Goal: Task Accomplishment & Management: Use online tool/utility

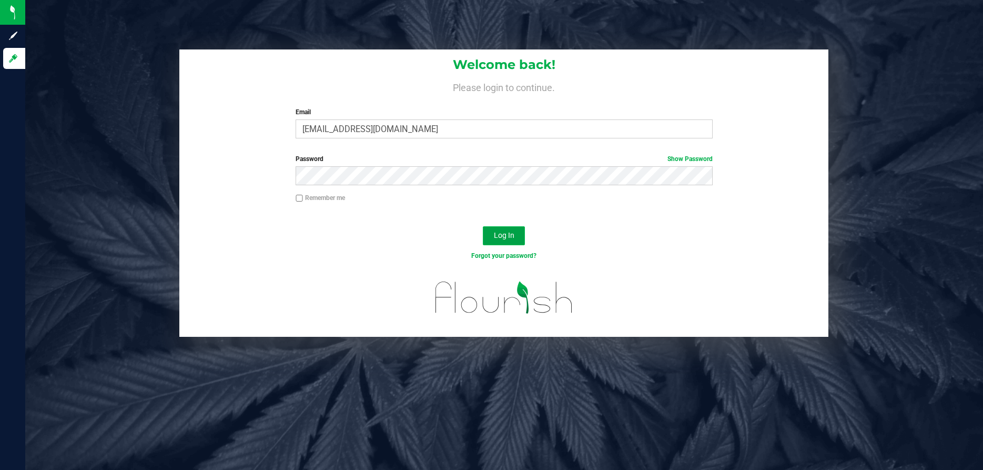
click at [504, 236] on span "Log In" at bounding box center [504, 235] width 21 height 8
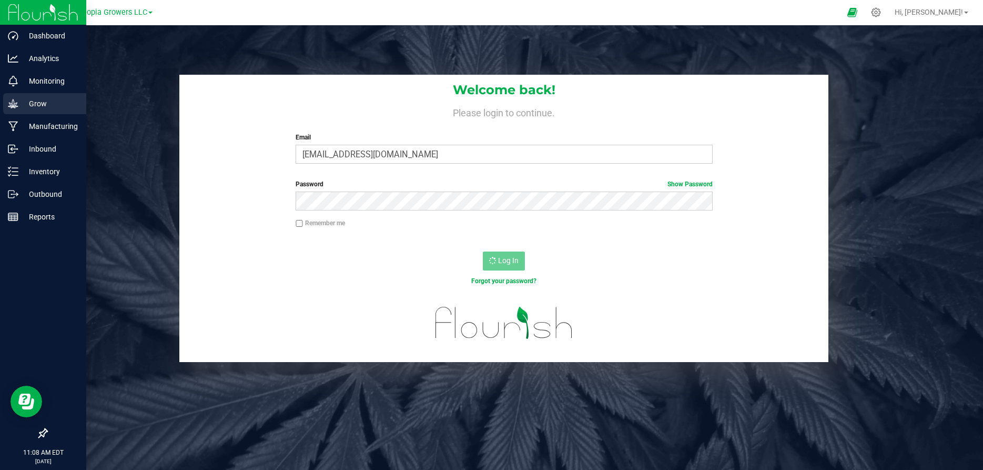
click at [18, 102] on icon at bounding box center [13, 103] width 11 height 11
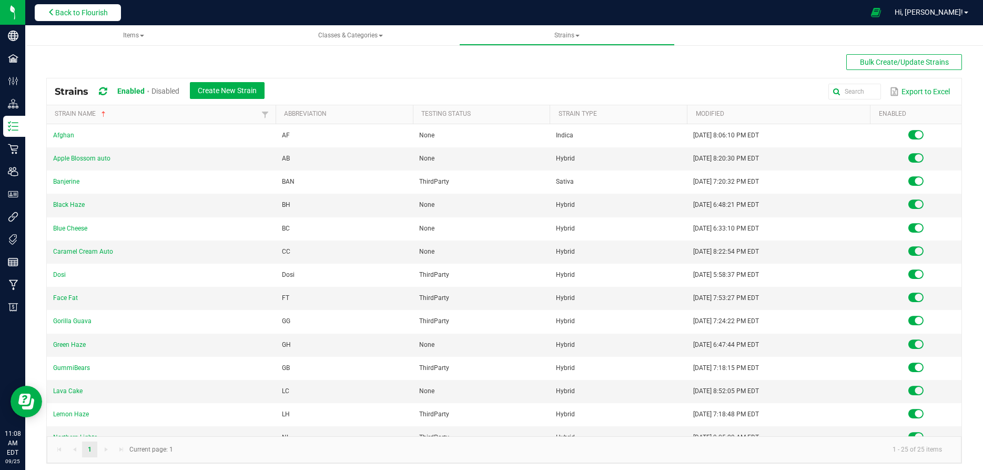
click at [96, 8] on span "Back to Flourish" at bounding box center [81, 12] width 53 height 8
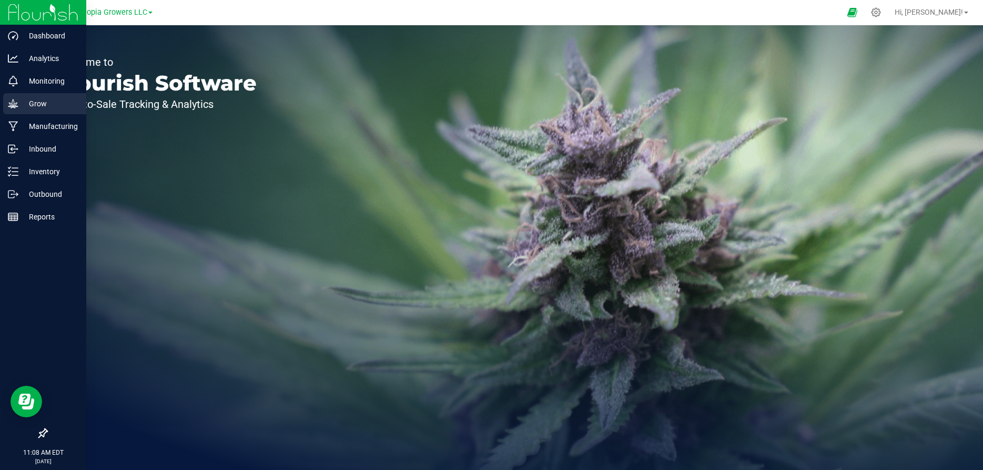
click at [17, 100] on icon at bounding box center [13, 103] width 11 height 11
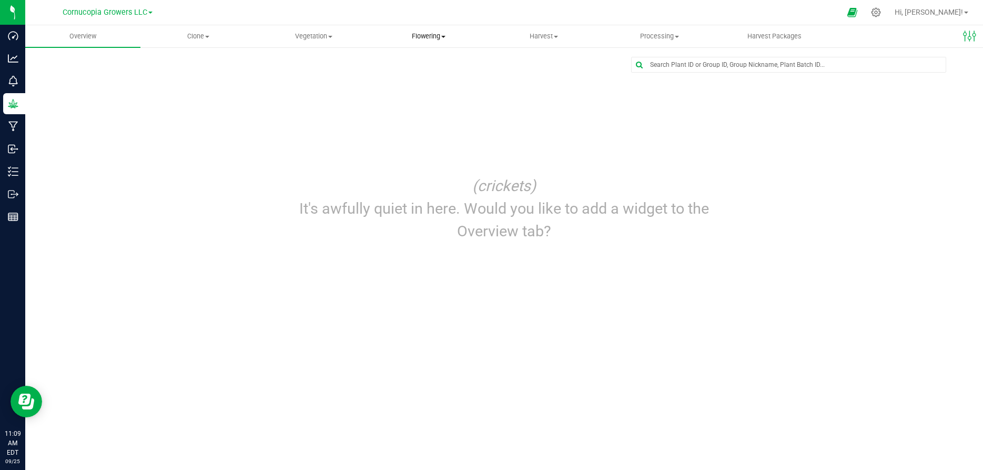
click at [422, 42] on uib-tab-heading "Flowering Create harvest Flowering groups Flowering plants Apply to plants" at bounding box center [429, 36] width 114 height 21
click at [415, 76] on span "Flowering groups" at bounding box center [414, 76] width 87 height 9
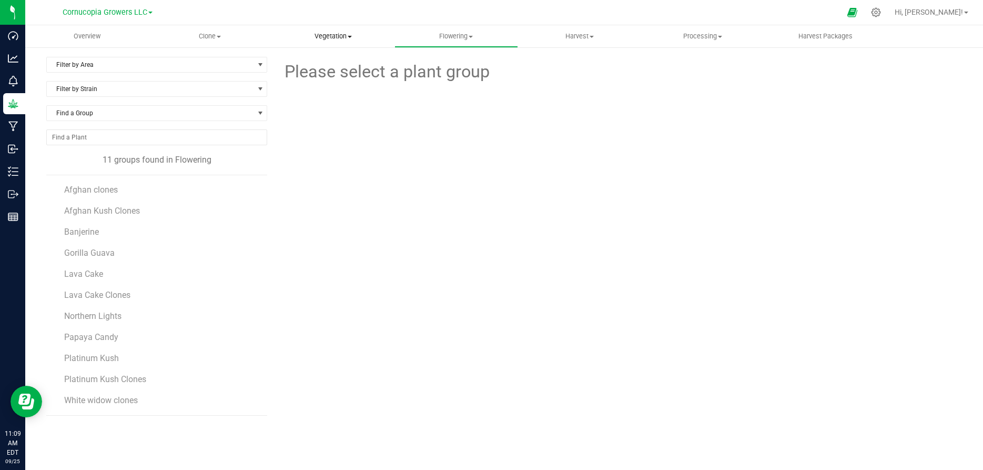
click at [336, 38] on span "Vegetation" at bounding box center [333, 36] width 122 height 9
click at [311, 88] on span "Mother groups" at bounding box center [310, 88] width 78 height 9
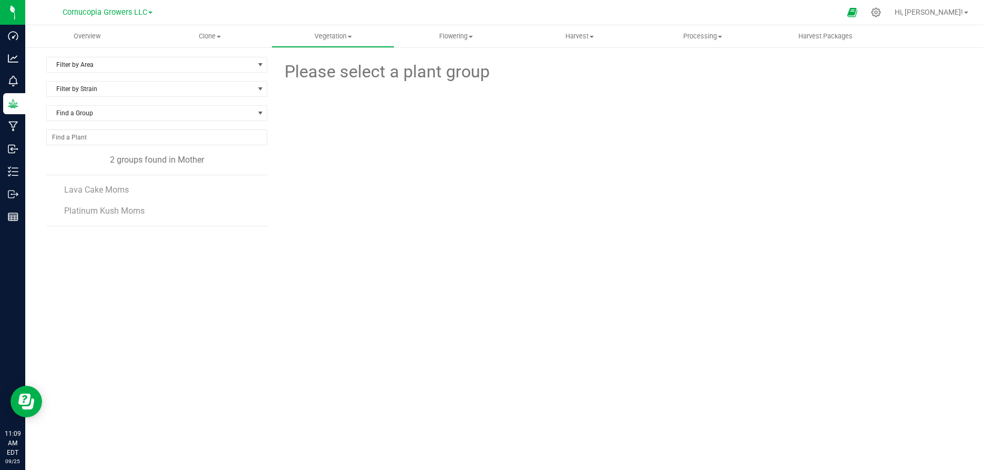
click at [124, 196] on li "Platinum Kush Moms" at bounding box center [162, 210] width 196 height 29
click at [124, 190] on span "Lava Cake Moms" at bounding box center [97, 190] width 66 height 10
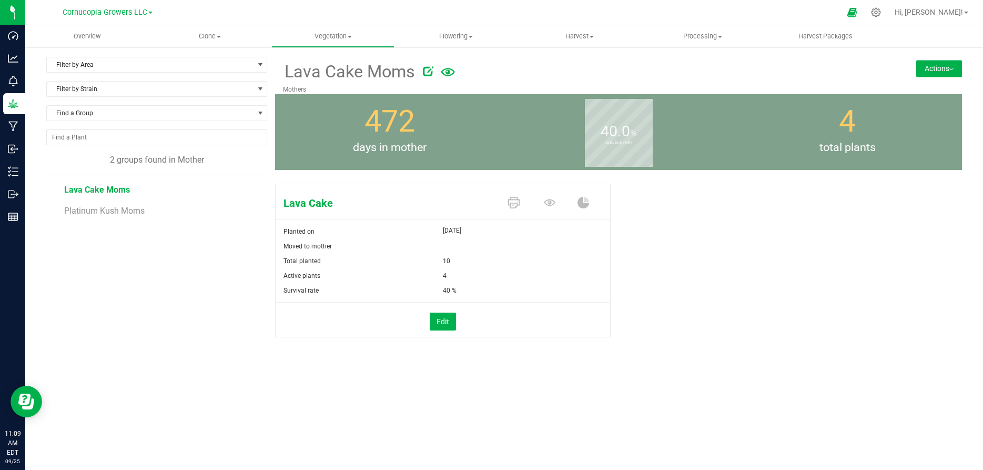
click at [697, 310] on div "Lava Cake Planted on [DATE] Moved to mother Total planted 10 Active plants 4" at bounding box center [618, 271] width 687 height 185
click at [512, 200] on icon at bounding box center [514, 203] width 12 height 12
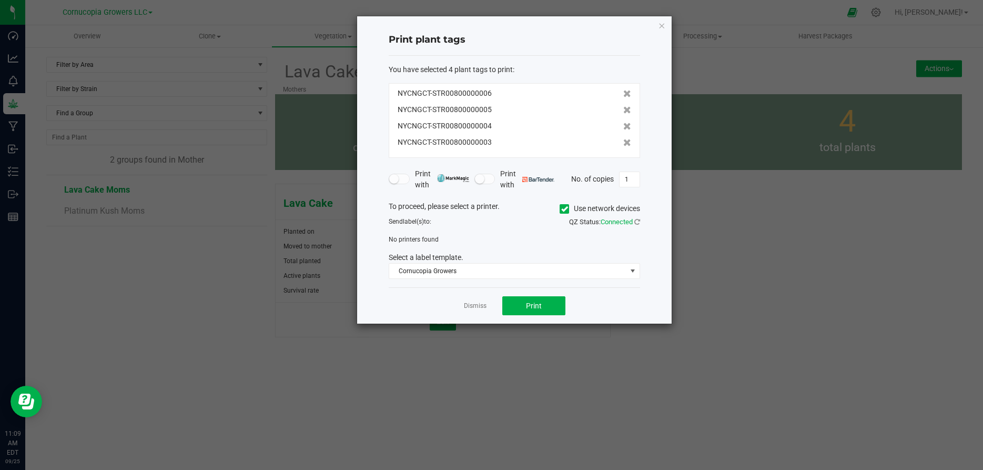
click at [559, 206] on span at bounding box center [563, 208] width 9 height 9
click at [0, 0] on input "Use network devices" at bounding box center [0, 0] width 0 height 0
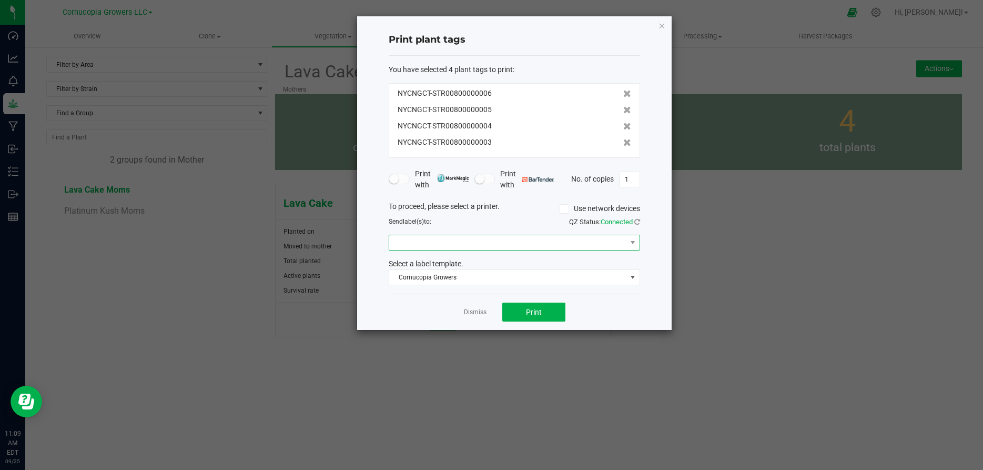
click at [535, 244] on span at bounding box center [507, 242] width 237 height 15
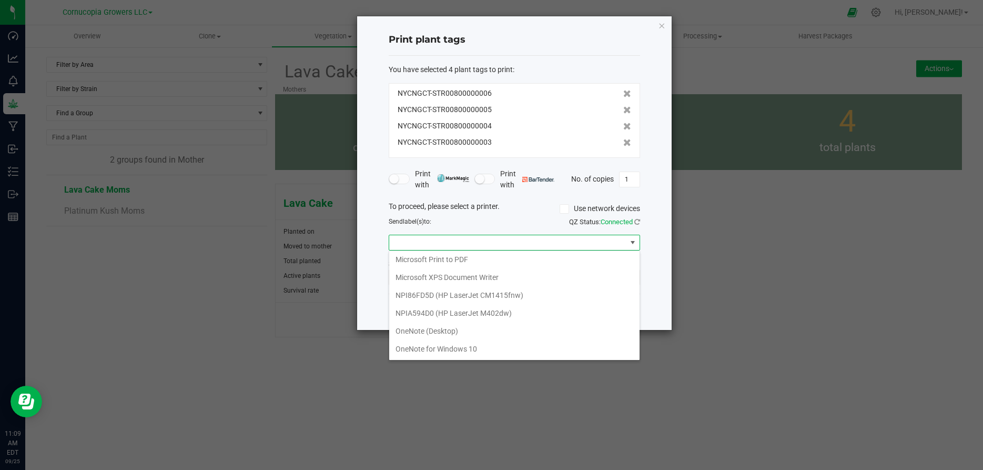
scroll to position [127, 0]
click at [510, 349] on TTP-247 "TSC TTP-247" at bounding box center [514, 349] width 250 height 18
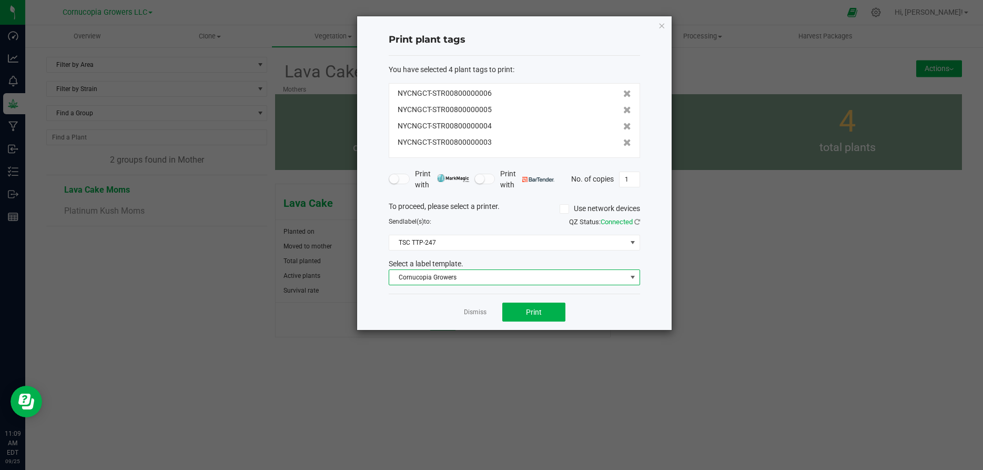
click at [517, 274] on span "Cornucopia Growers" at bounding box center [507, 277] width 237 height 15
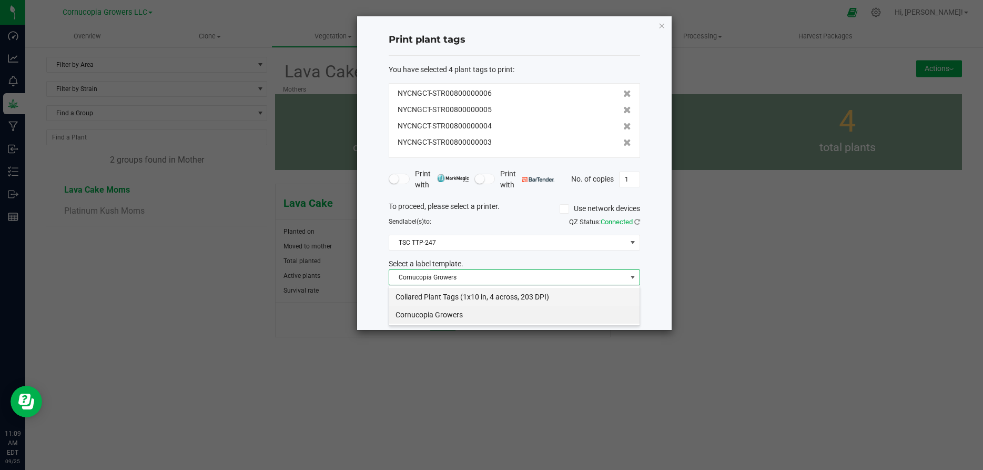
click at [515, 292] on li "Collared Plant Tags (1x10 in, 4 across, 203 DPI)" at bounding box center [514, 297] width 250 height 18
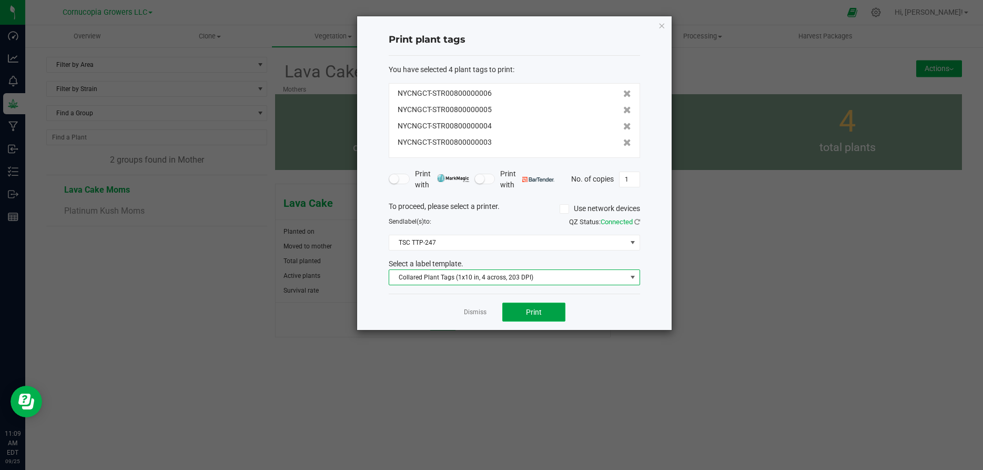
click at [518, 307] on button "Print" at bounding box center [533, 311] width 63 height 19
click at [510, 306] on button "Print" at bounding box center [533, 311] width 63 height 19
click at [511, 306] on button "Print" at bounding box center [533, 311] width 63 height 19
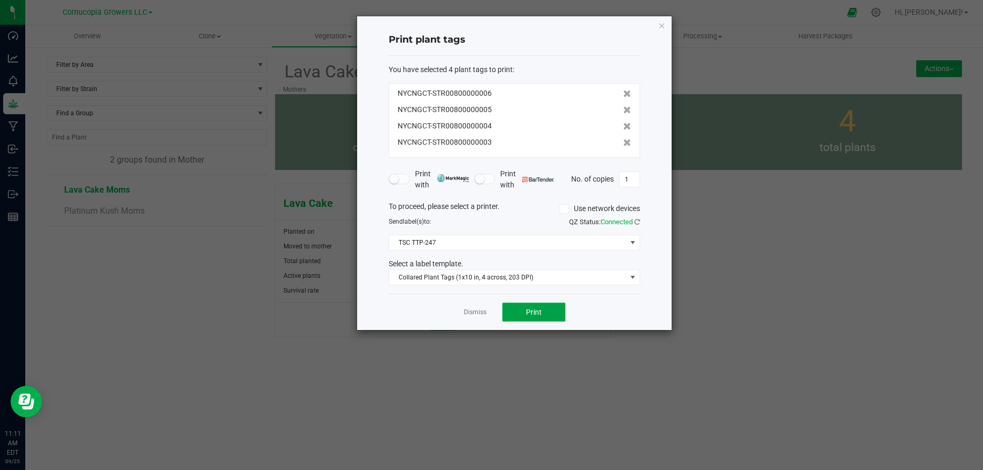
click at [511, 306] on button "Print" at bounding box center [533, 311] width 63 height 19
click at [522, 281] on span "Collared Plant Tags (1x10 in, 4 across, 203 DPI)" at bounding box center [507, 277] width 237 height 15
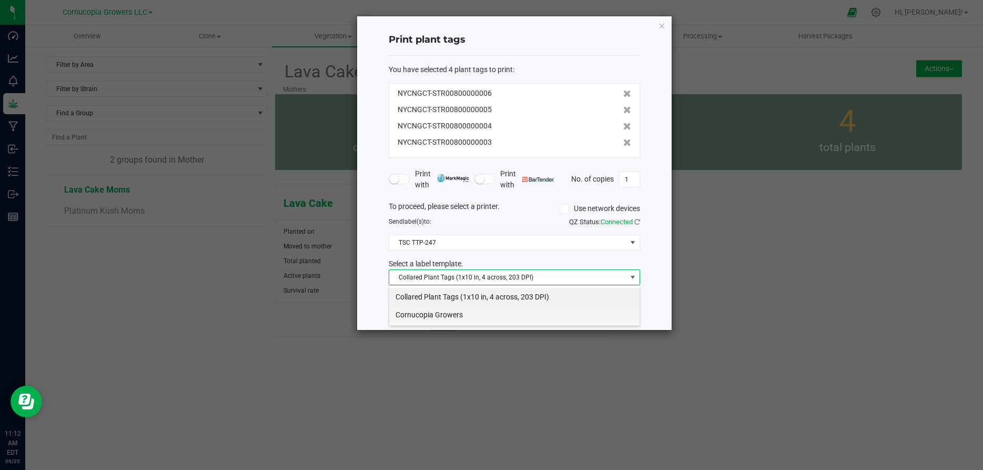
click at [508, 314] on li "Cornucopia Growers" at bounding box center [514, 315] width 250 height 18
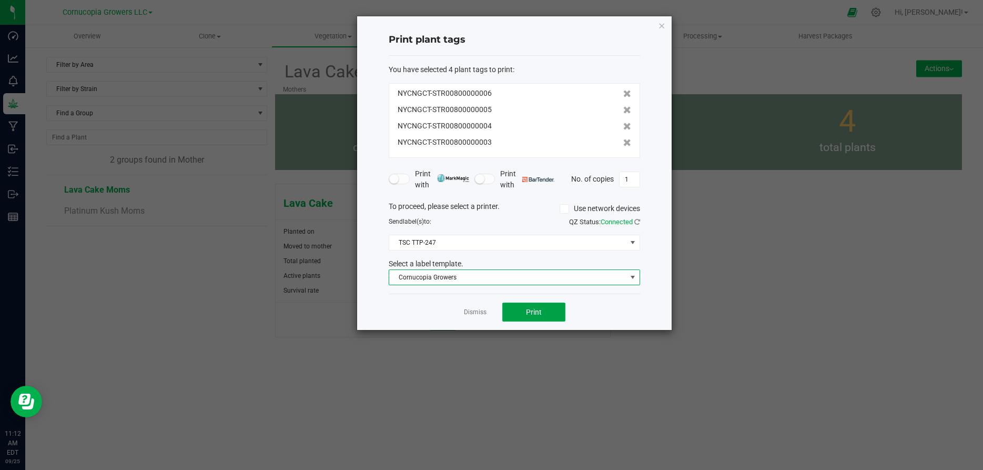
click at [510, 313] on button "Print" at bounding box center [533, 311] width 63 height 19
click at [482, 314] on link "Dismiss" at bounding box center [475, 312] width 23 height 9
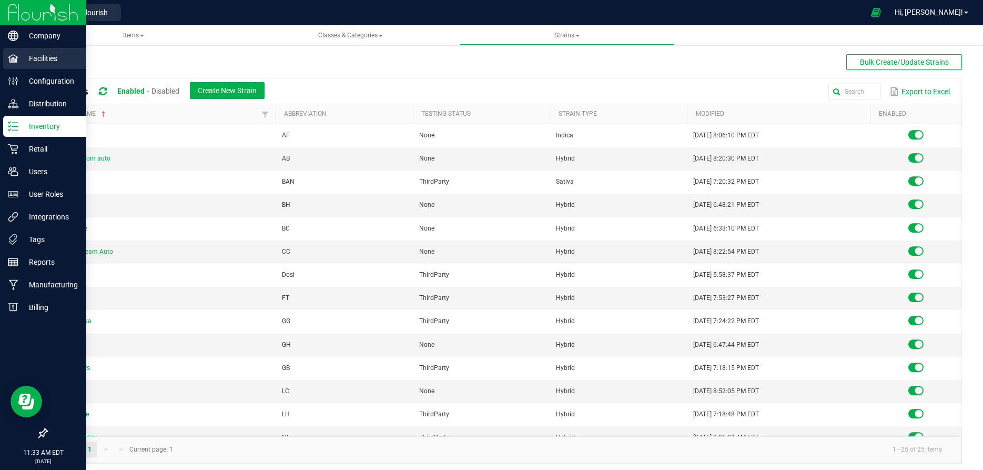
click at [50, 63] on p "Facilities" at bounding box center [49, 58] width 63 height 13
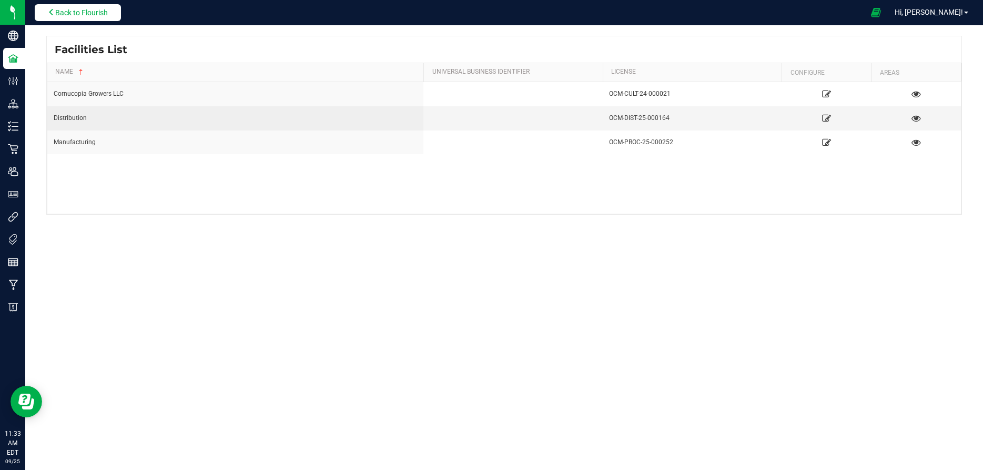
click at [110, 11] on button "Back to Flourish" at bounding box center [78, 12] width 86 height 17
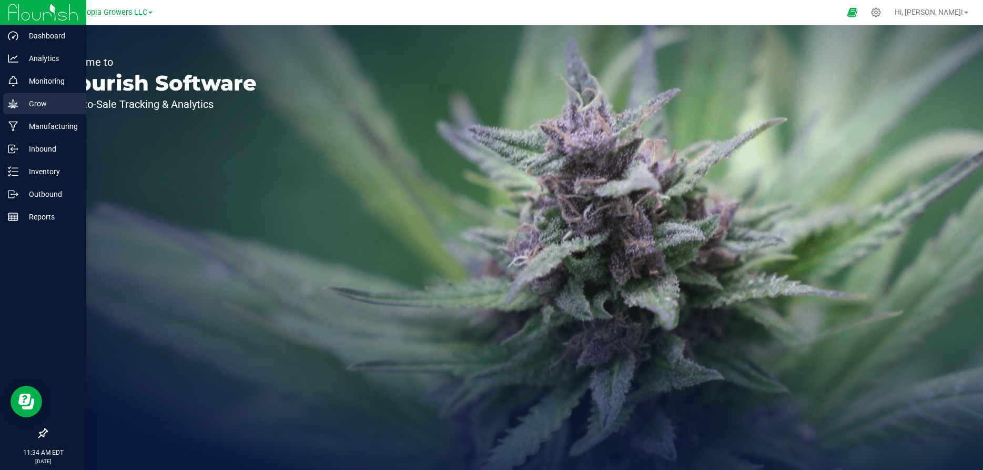
click at [17, 101] on icon at bounding box center [13, 103] width 11 height 11
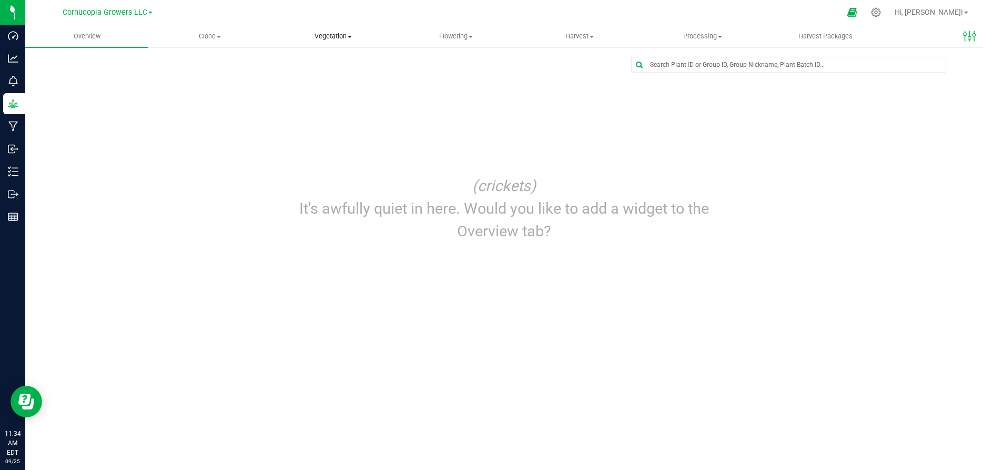
click at [336, 43] on uib-tab-heading "Vegetation Veg groups Veg plants Mother groups Mother plants Apply to plants Cr…" at bounding box center [333, 36] width 122 height 21
click at [320, 87] on span "Mother groups" at bounding box center [310, 88] width 78 height 9
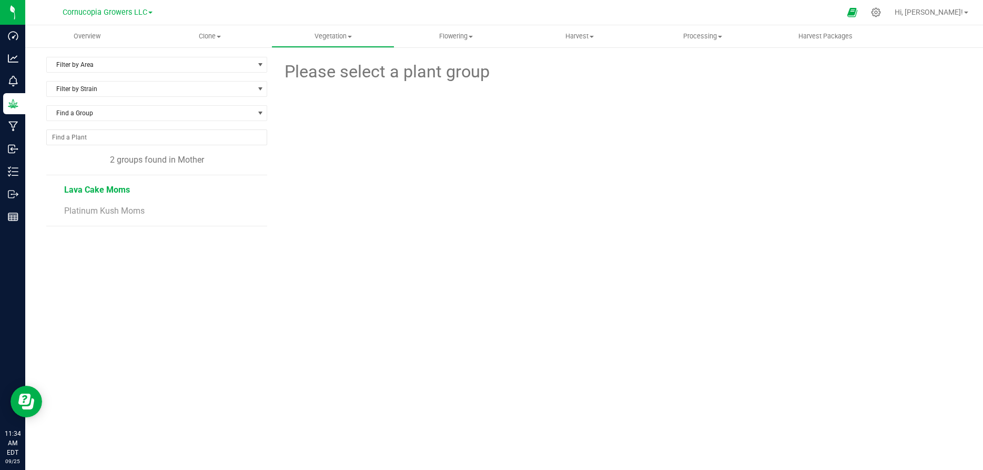
click at [128, 192] on span "Lava Cake Moms" at bounding box center [97, 190] width 66 height 10
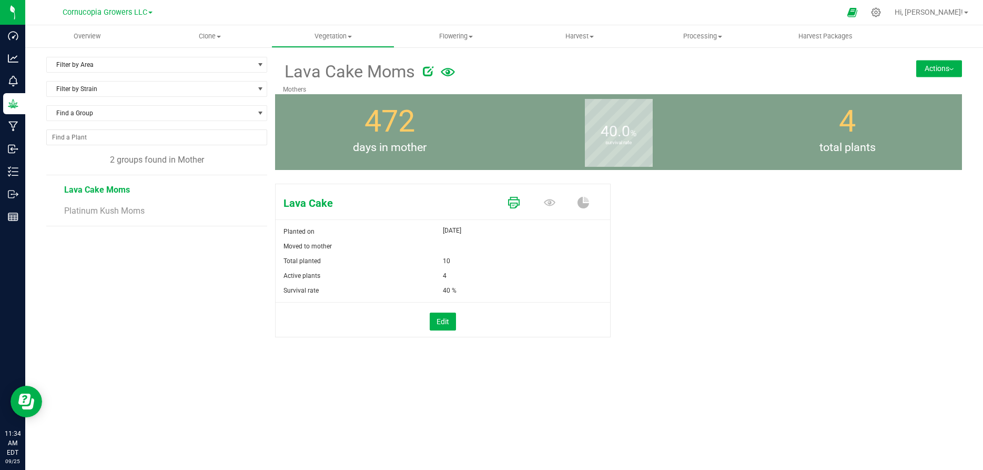
click at [510, 200] on icon at bounding box center [514, 203] width 12 height 12
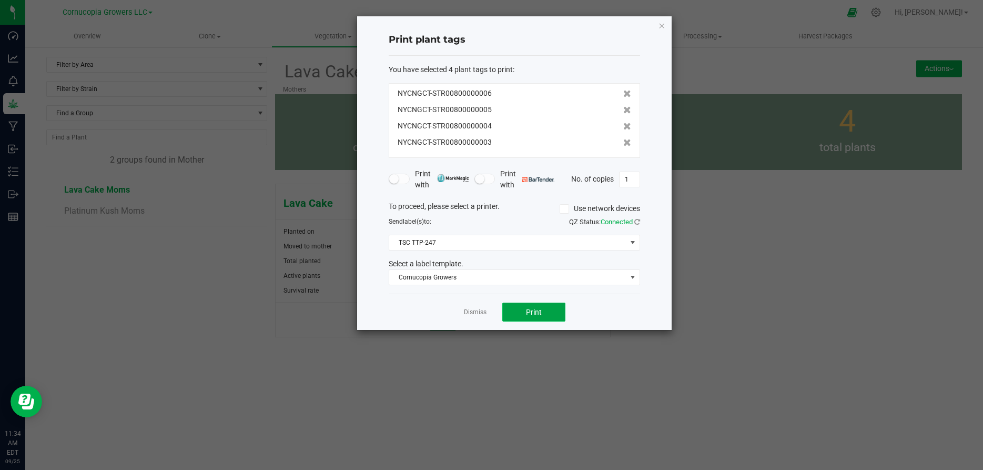
click at [534, 307] on button "Print" at bounding box center [533, 311] width 63 height 19
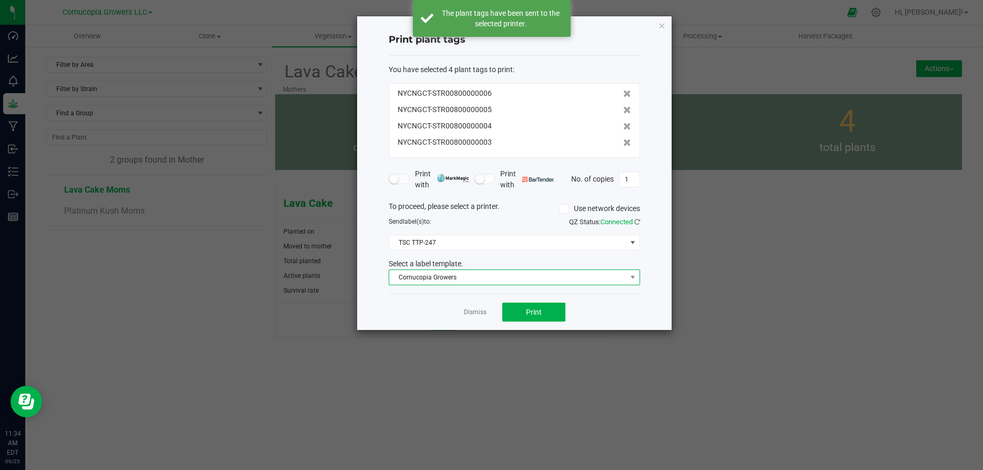
click at [542, 278] on span "Cornucopia Growers" at bounding box center [507, 277] width 237 height 15
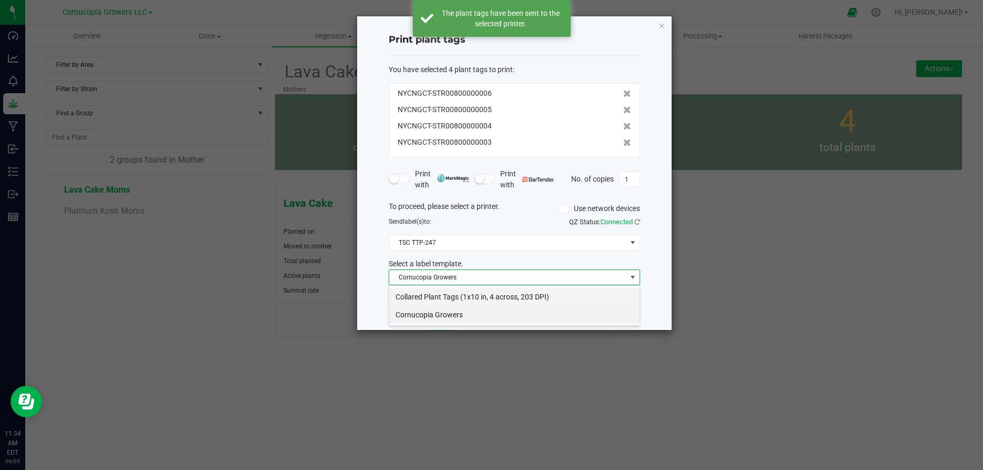
click at [535, 297] on li "Collared Plant Tags (1x10 in, 4 across, 203 DPI)" at bounding box center [514, 297] width 250 height 18
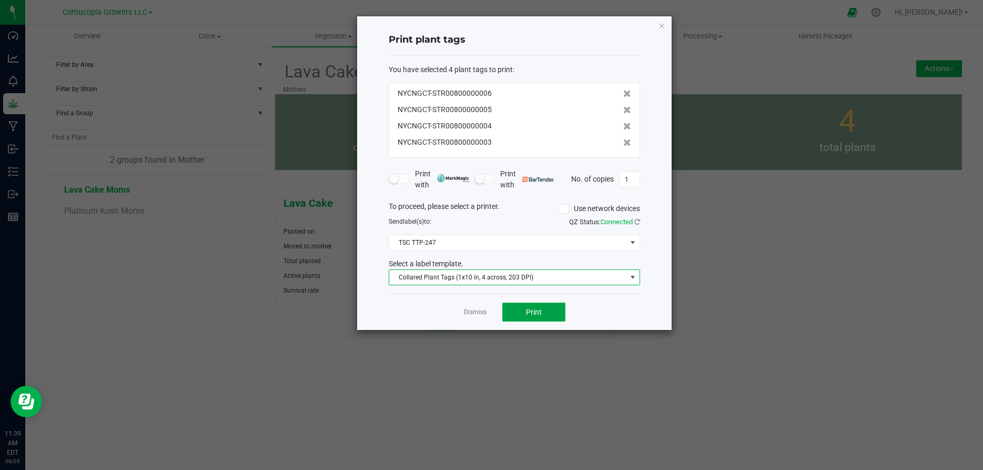
click at [506, 312] on button "Print" at bounding box center [533, 311] width 63 height 19
click at [500, 346] on ngb-modal-window "Print plant tags You have selected 4 plant tags to print : NYCNGCT-STR008000000…" at bounding box center [495, 235] width 991 height 470
click at [765, 211] on ngb-modal-window "Print plant tags You have selected 4 plant tags to print : NYCNGCT-STR008000000…" at bounding box center [495, 235] width 991 height 470
click at [519, 308] on button "Print" at bounding box center [533, 311] width 63 height 19
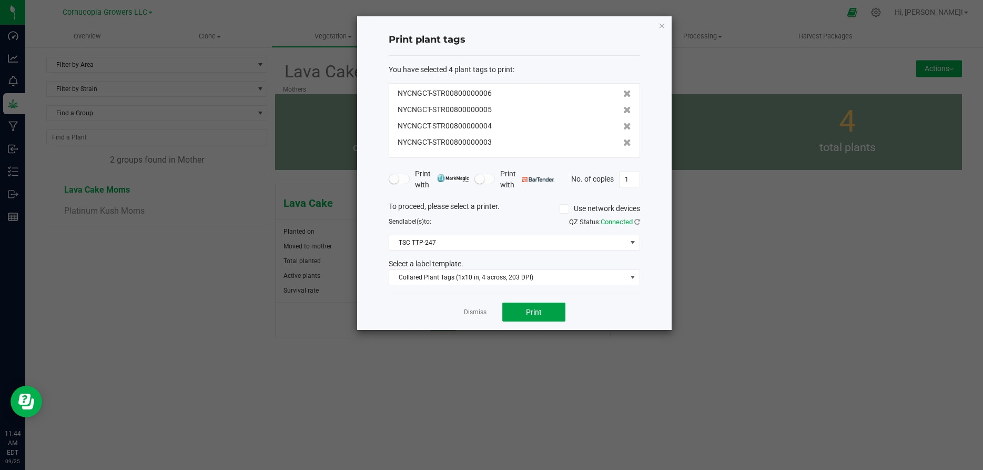
click at [521, 304] on button "Print" at bounding box center [533, 311] width 63 height 19
click at [465, 311] on link "Dismiss" at bounding box center [475, 312] width 23 height 9
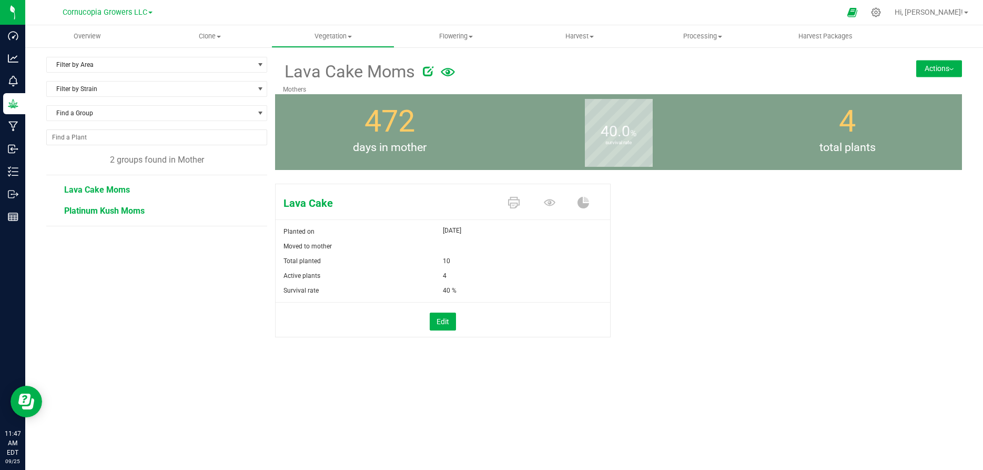
click at [137, 212] on span "Platinum Kush Moms" at bounding box center [104, 211] width 80 height 10
click at [519, 202] on icon at bounding box center [514, 203] width 12 height 12
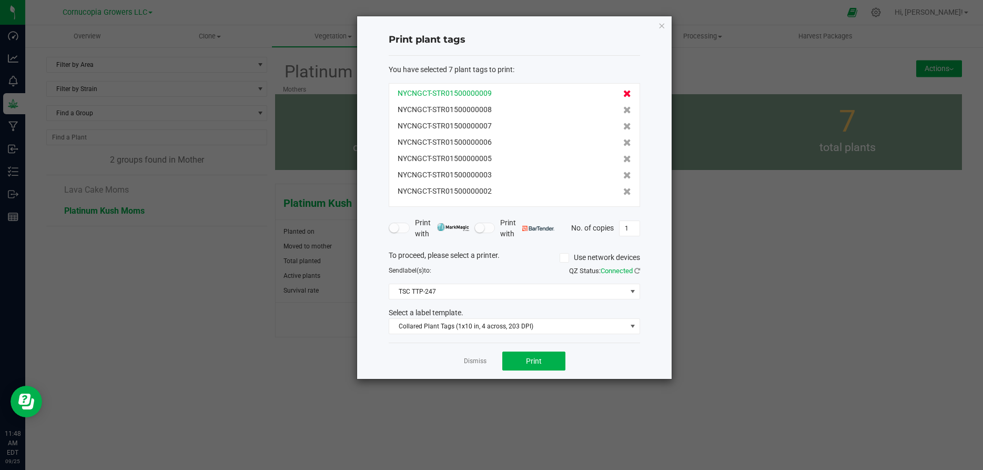
click at [626, 94] on icon at bounding box center [627, 93] width 8 height 7
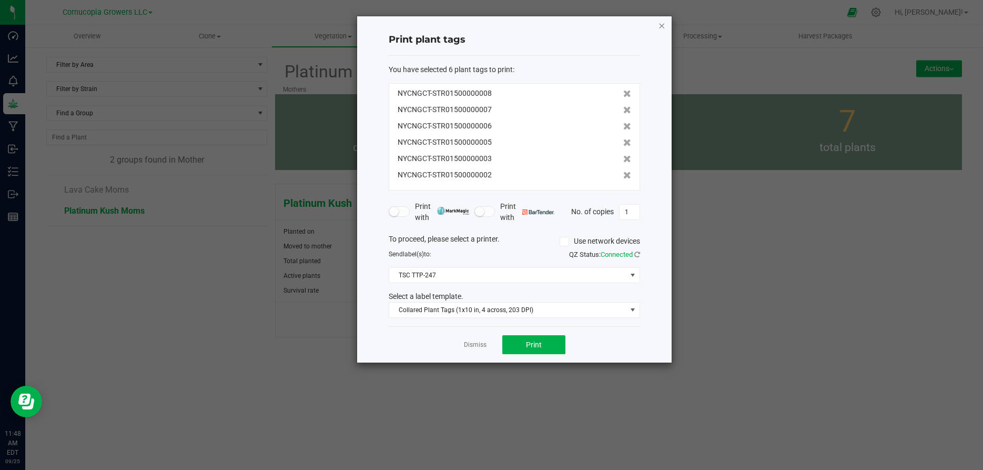
click at [663, 22] on icon "button" at bounding box center [661, 25] width 7 height 13
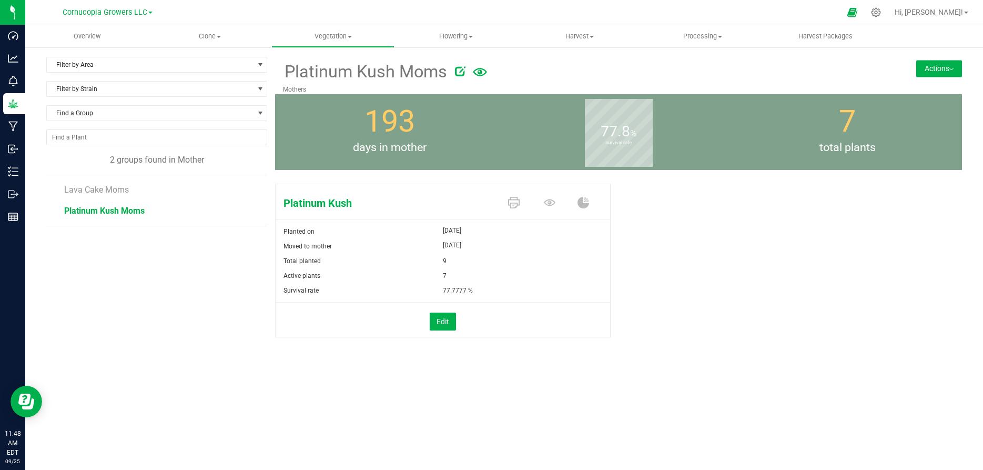
click at [521, 205] on span at bounding box center [515, 203] width 35 height 18
click at [513, 202] on icon at bounding box center [514, 203] width 12 height 12
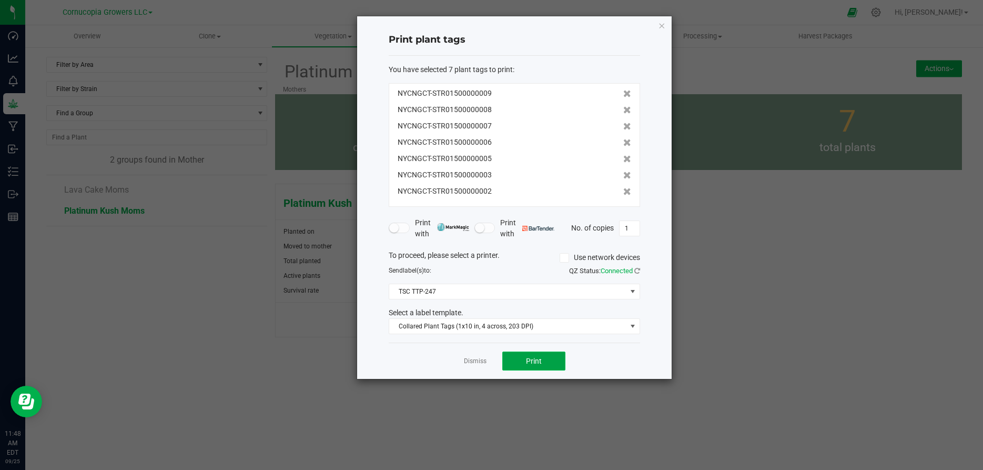
click at [522, 362] on button "Print" at bounding box center [533, 360] width 63 height 19
click at [527, 354] on button "Print" at bounding box center [533, 360] width 63 height 19
